Goal: Navigation & Orientation: Find specific page/section

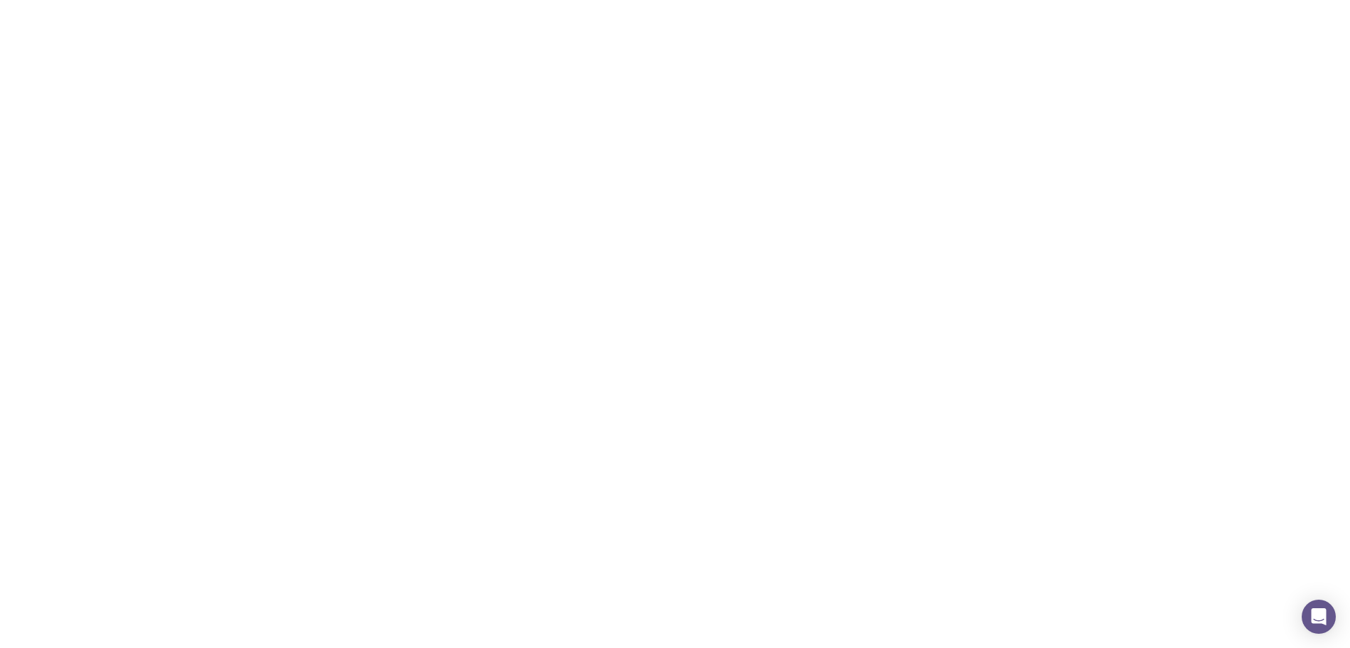
scroll to position [355, 0]
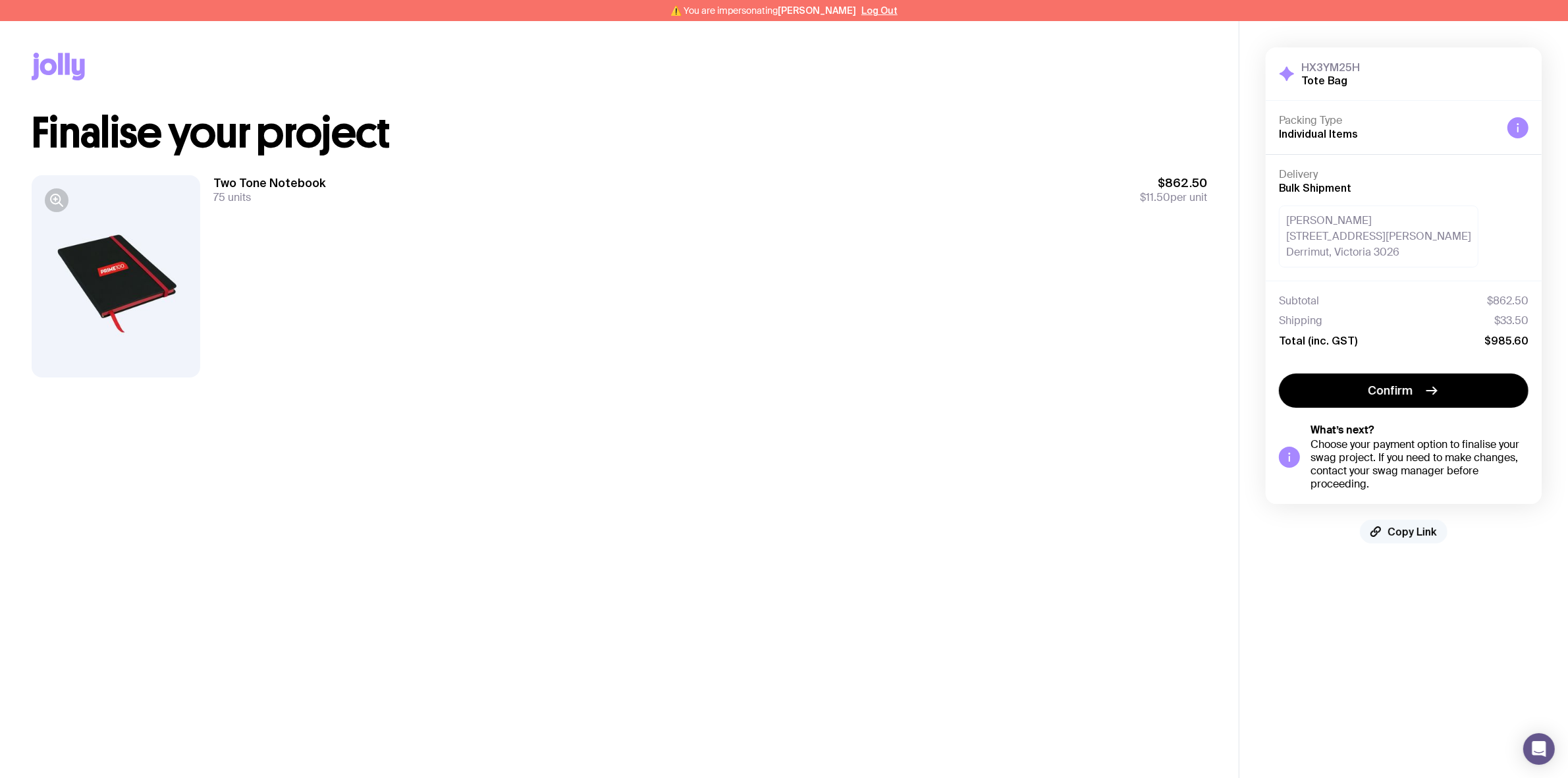
click at [1415, 531] on span "Copy Link" at bounding box center [1412, 531] width 49 height 13
click at [646, 189] on div "Two Tone Notebook 75 units $862.50 $11.50 per unit" at bounding box center [710, 189] width 994 height 29
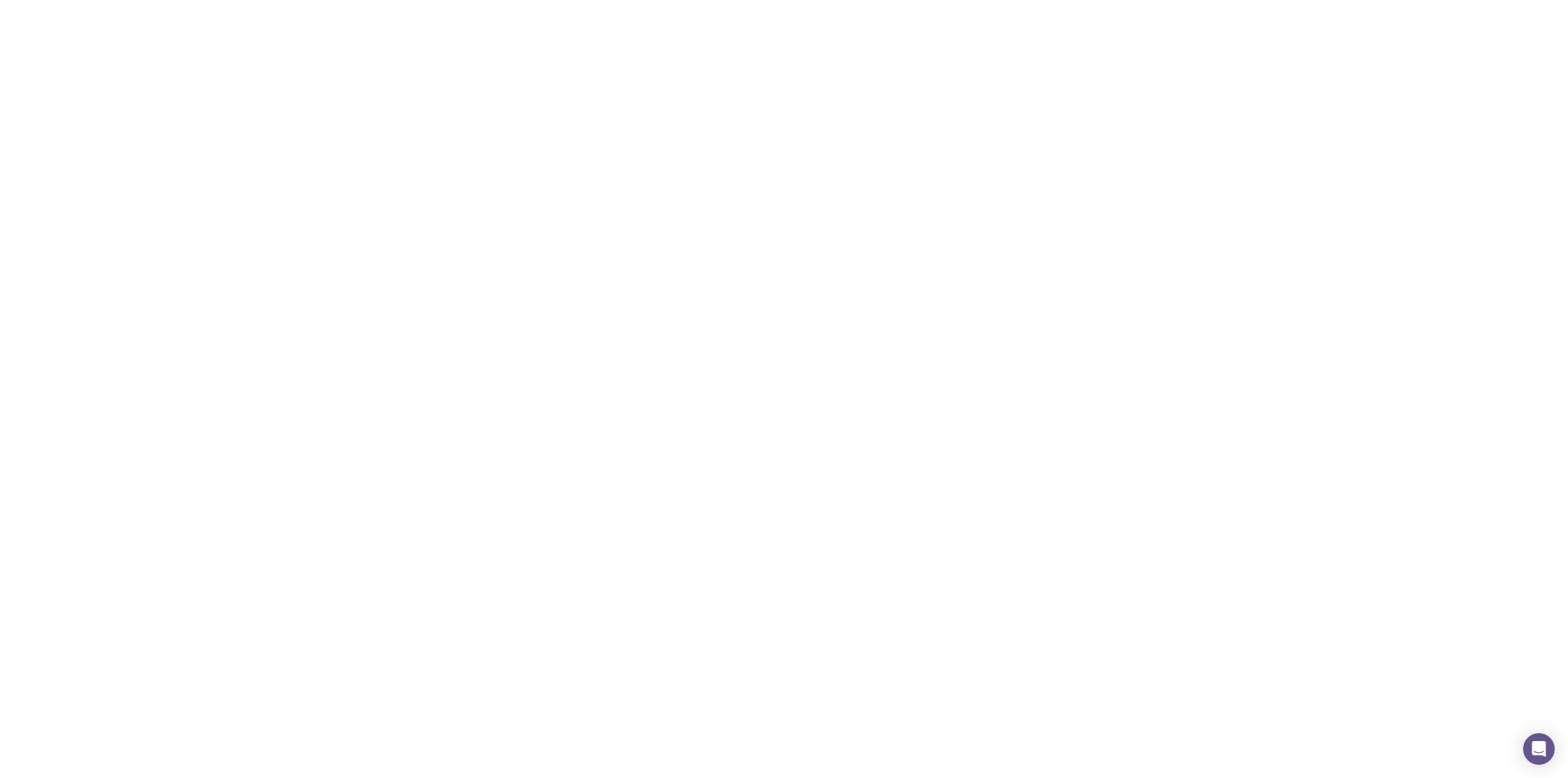
scroll to position [68, 0]
